Goal: Transaction & Acquisition: Purchase product/service

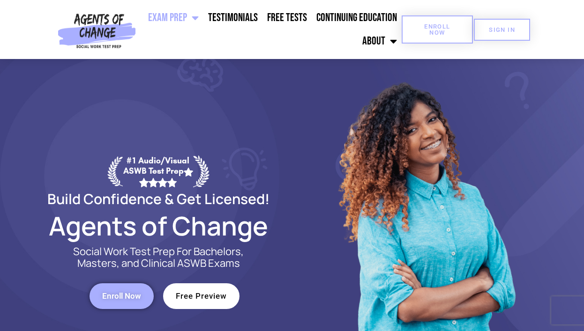
click at [434, 32] on span "Enroll Now" at bounding box center [437, 29] width 41 height 12
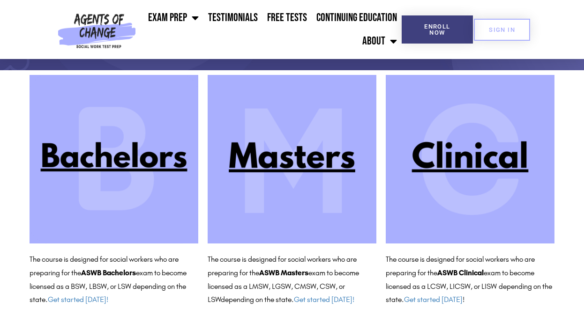
scroll to position [82, 0]
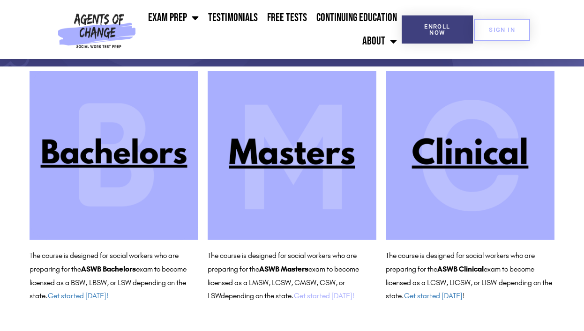
click at [318, 297] on link "Get started [DATE]!" at bounding box center [324, 295] width 60 height 9
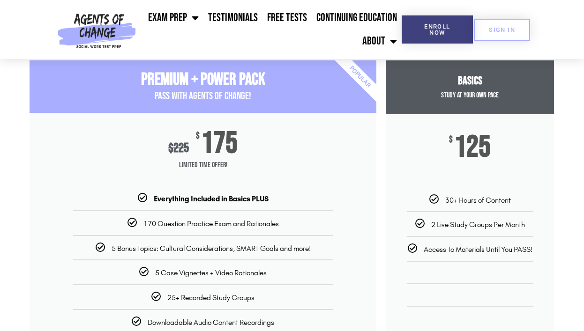
scroll to position [63, 0]
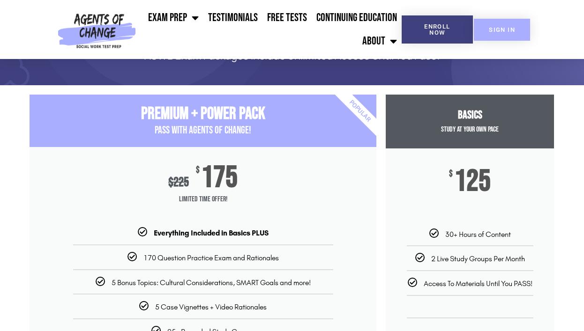
click at [507, 32] on span "SIGN IN" at bounding box center [502, 30] width 26 height 6
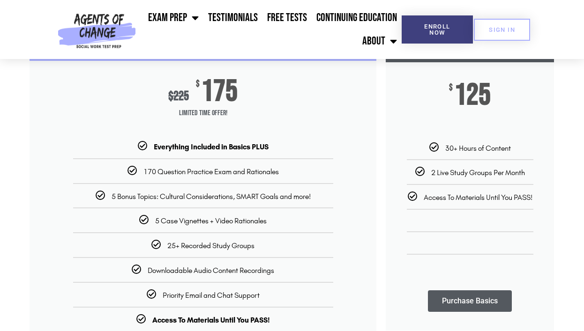
scroll to position [157, 0]
